Goal: Obtain resource: Download file/media

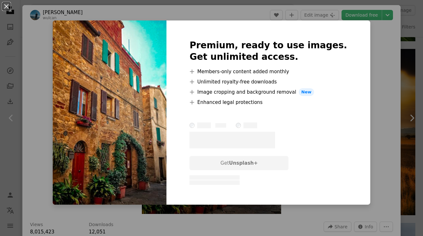
scroll to position [563, 0]
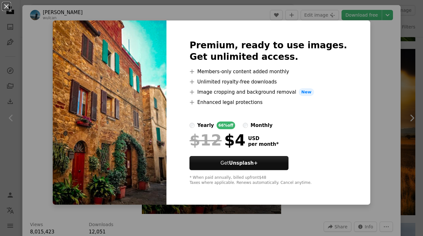
click at [149, 161] on img at bounding box center [110, 112] width 114 height 184
click at [258, 161] on strong "Unsplash+" at bounding box center [243, 163] width 29 height 6
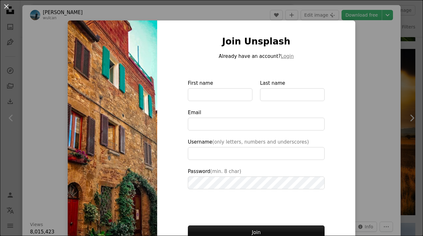
scroll to position [32, 0]
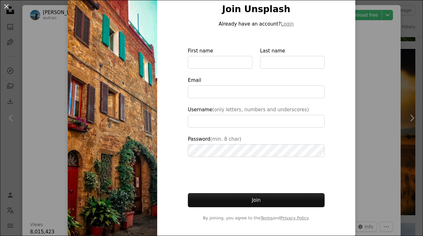
click at [379, 85] on div "An X shape Join Unsplash Already have an account? Login First name Last name Em…" at bounding box center [211, 118] width 423 height 236
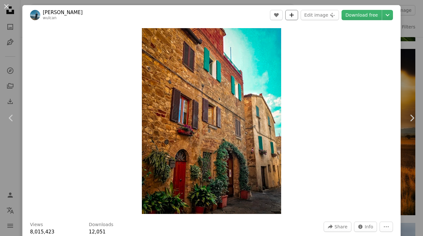
click at [293, 15] on icon "A plus sign" at bounding box center [291, 14] width 5 height 5
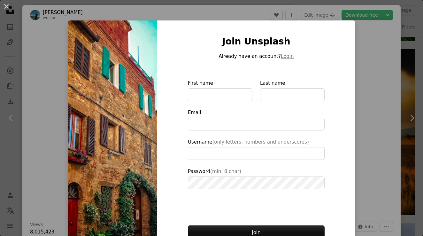
click at [362, 52] on div "An X shape Join Unsplash Already have an account? Login First name Last name Em…" at bounding box center [211, 118] width 423 height 236
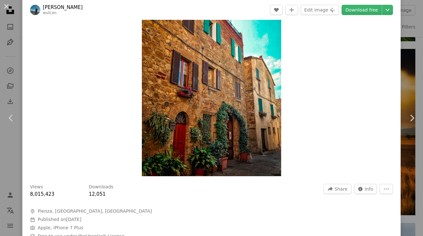
scroll to position [38, 0]
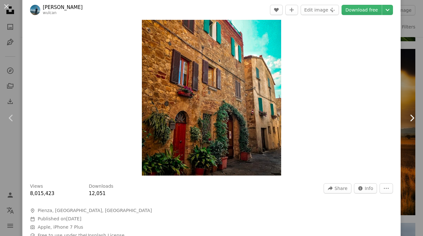
click at [408, 88] on link "Chevron right" at bounding box center [412, 117] width 22 height 61
